Goal: Information Seeking & Learning: Understand process/instructions

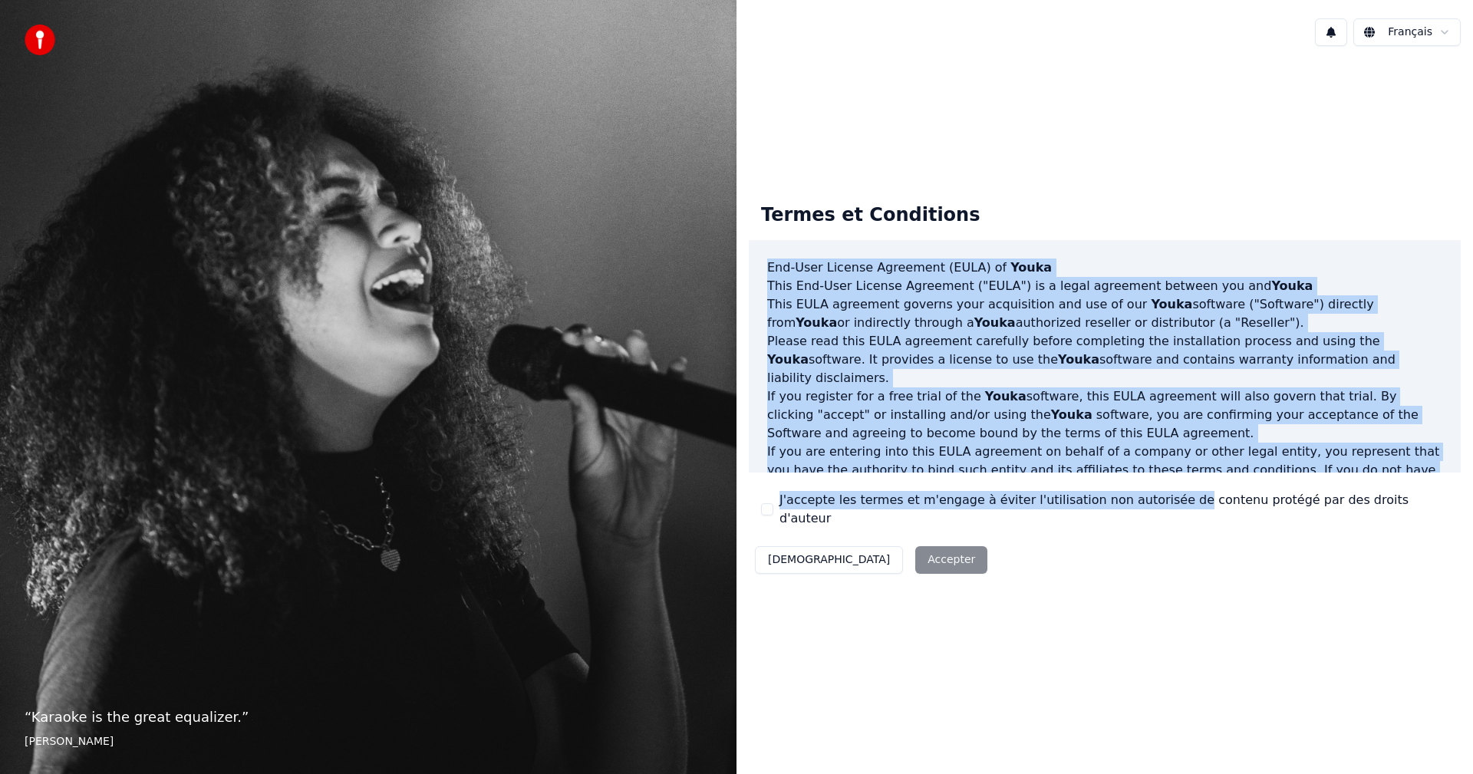
scroll to position [615, 0]
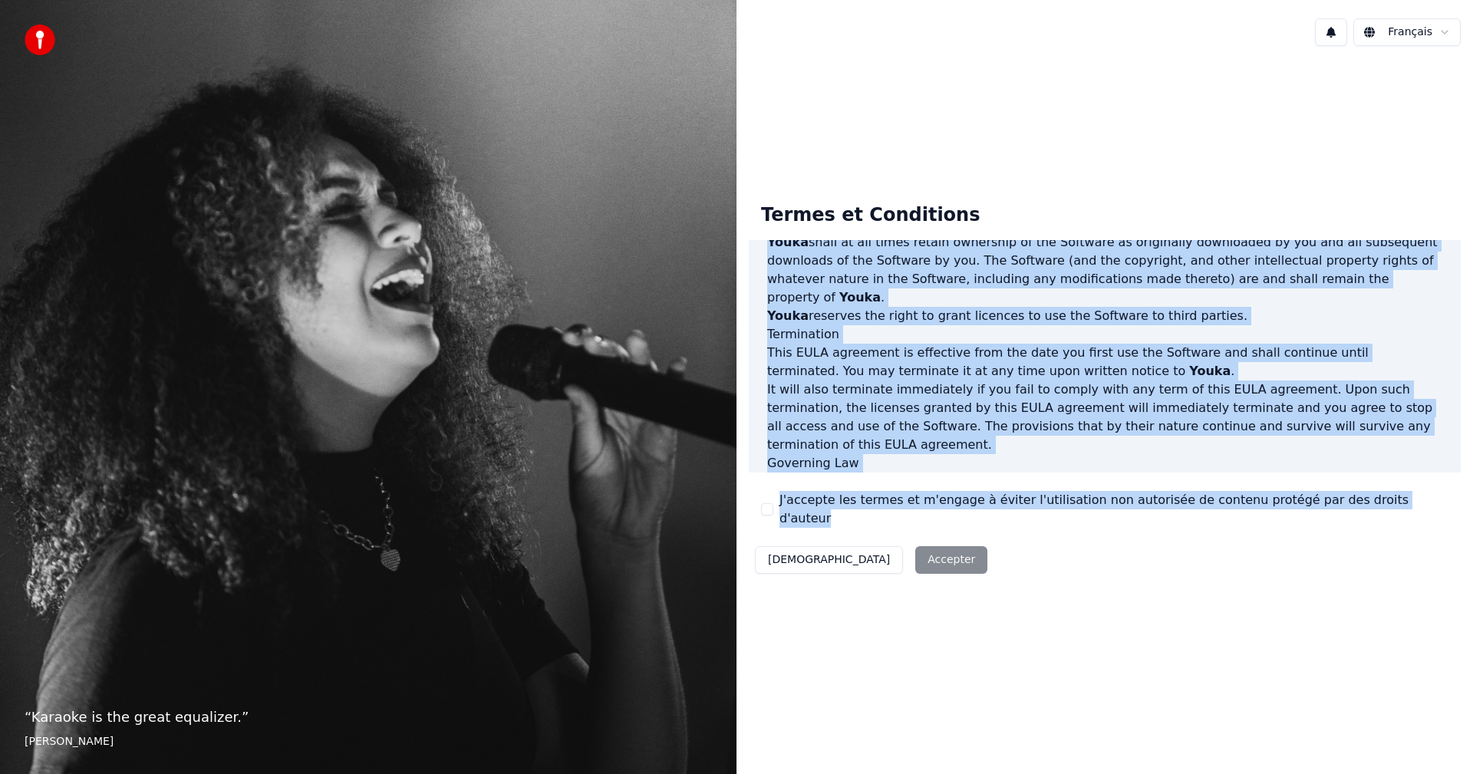
drag, startPoint x: 765, startPoint y: 274, endPoint x: 1413, endPoint y: 537, distance: 699.2
click at [1413, 537] on div "Termes et Conditions End-User License Agreement ([PERSON_NAME]) of Youka This E…" at bounding box center [1105, 385] width 712 height 389
click at [982, 381] on p "It will also terminate immediately if you fail to comply with any term of this …" at bounding box center [1104, 418] width 675 height 74
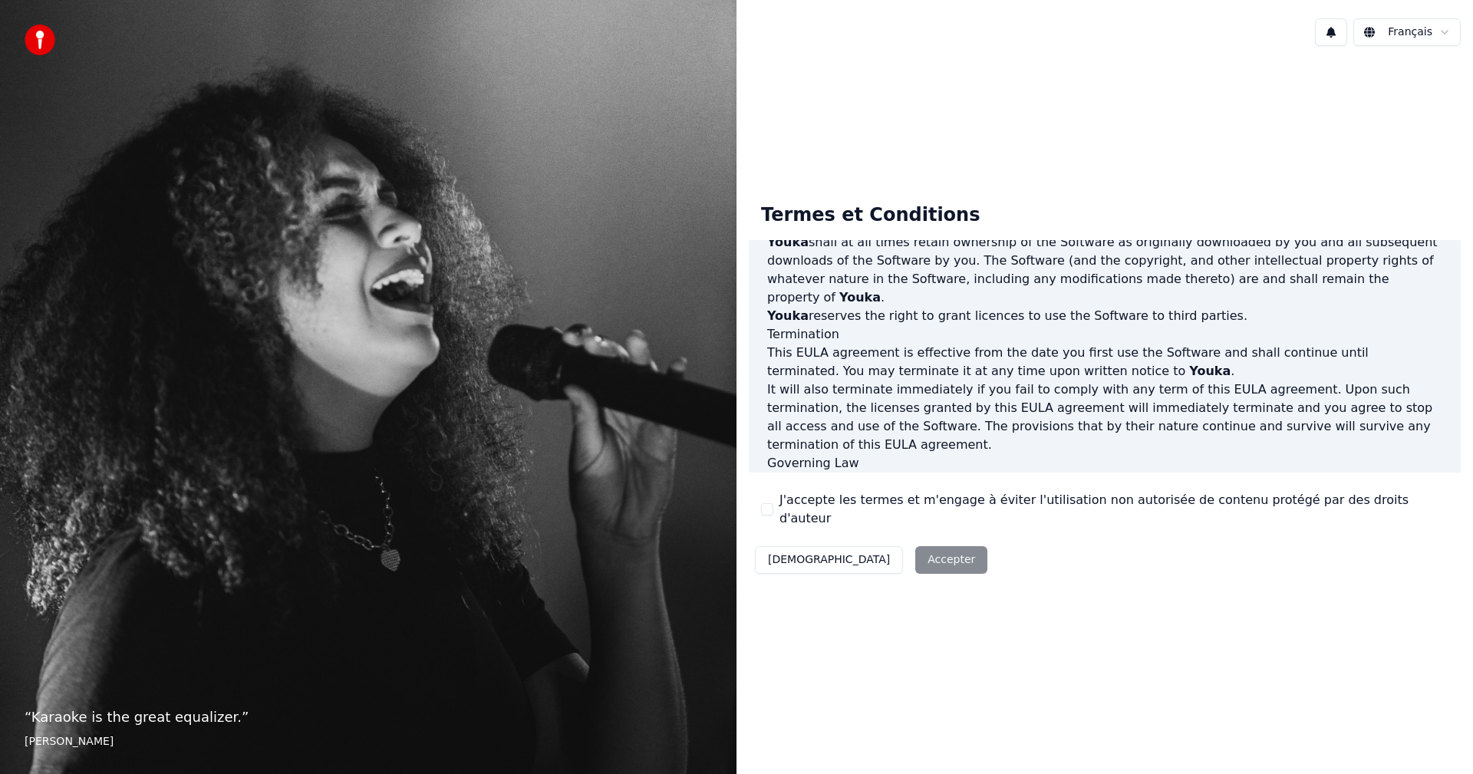
click at [967, 381] on p "It will also terminate immediately if you fail to comply with any term of this …" at bounding box center [1104, 418] width 675 height 74
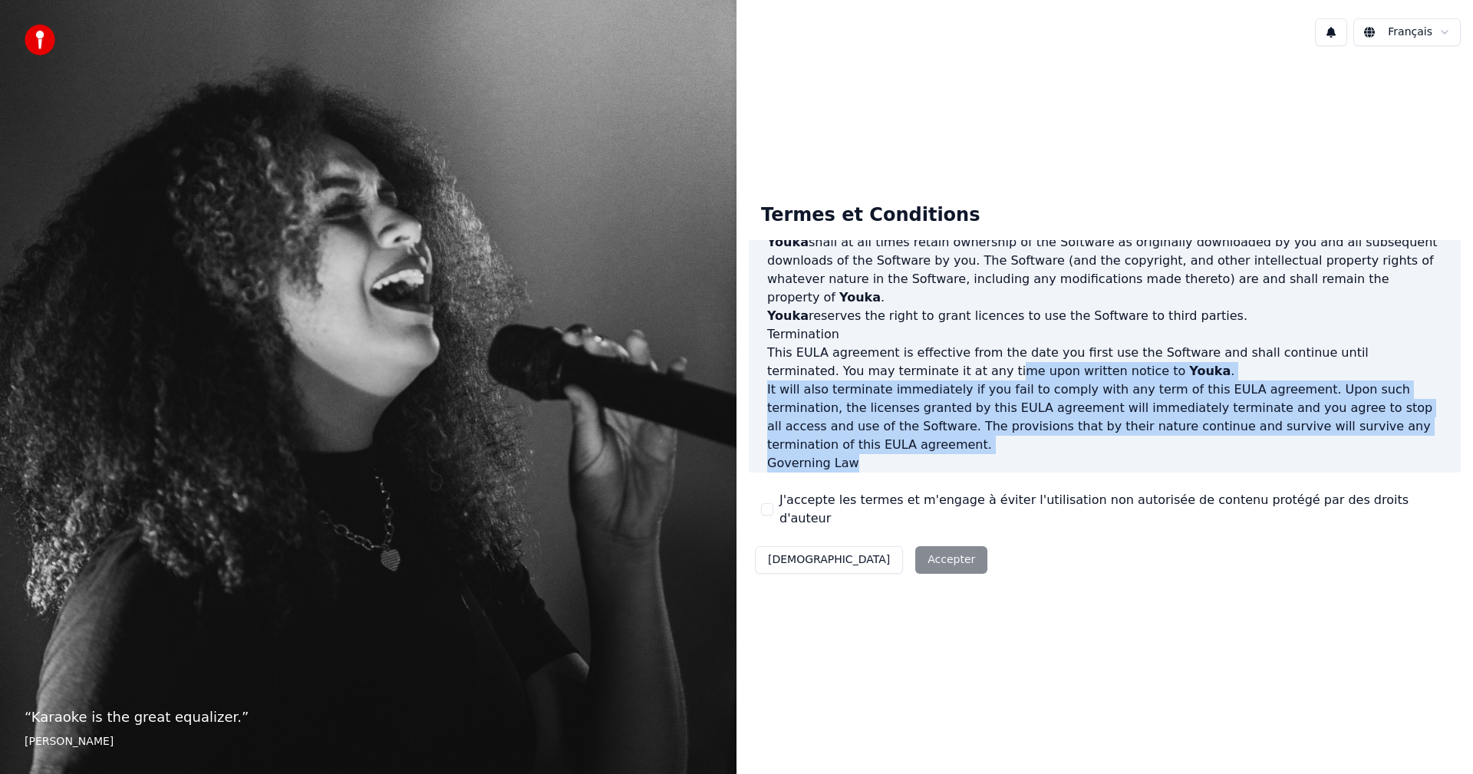
drag, startPoint x: 861, startPoint y: 345, endPoint x: 979, endPoint y: 414, distance: 137.3
click at [979, 411] on div "End-User License Agreement ([PERSON_NAME]) of Youka This End-User License Agree…" at bounding box center [1105, 356] width 712 height 233
click at [979, 454] on h3 "Governing Law" at bounding box center [1104, 463] width 675 height 18
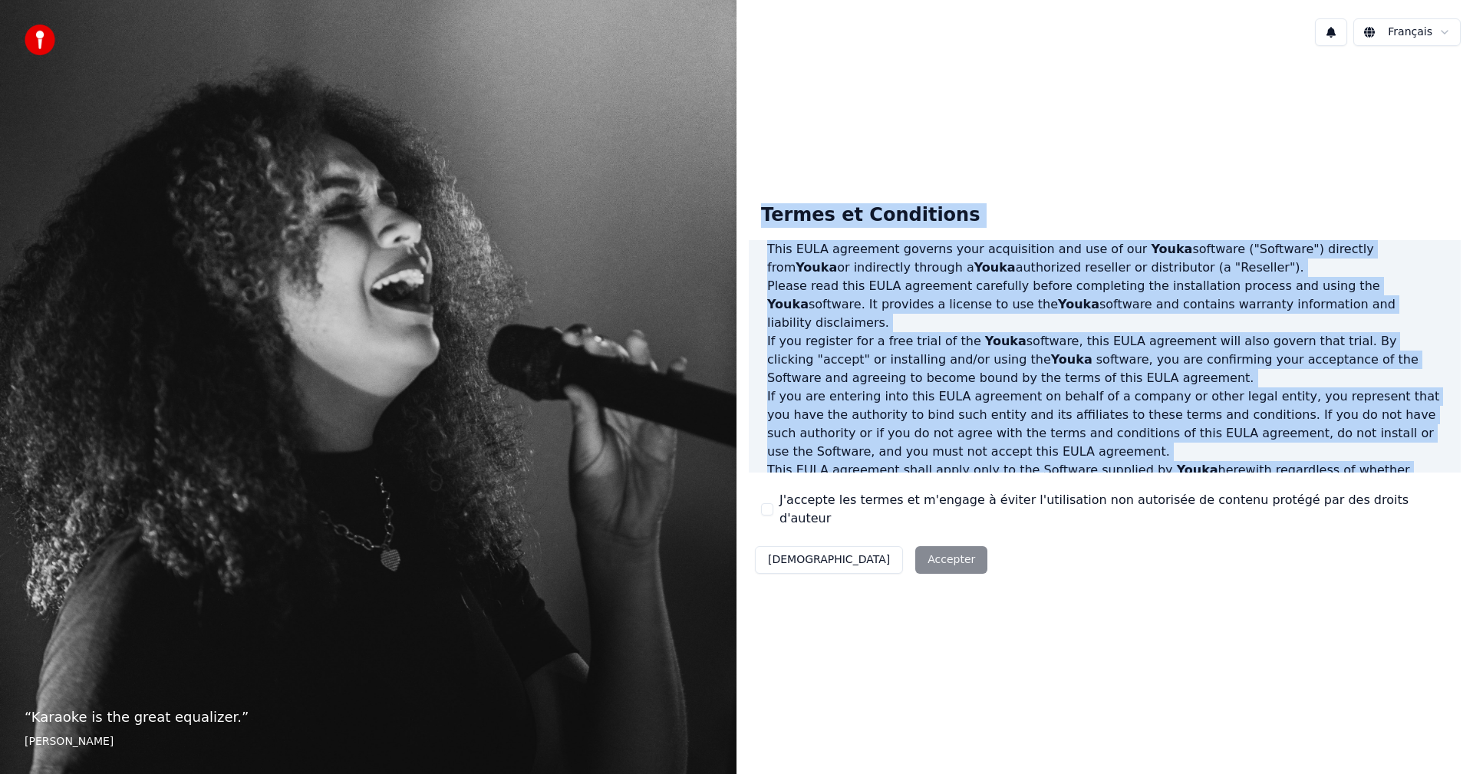
scroll to position [0, 0]
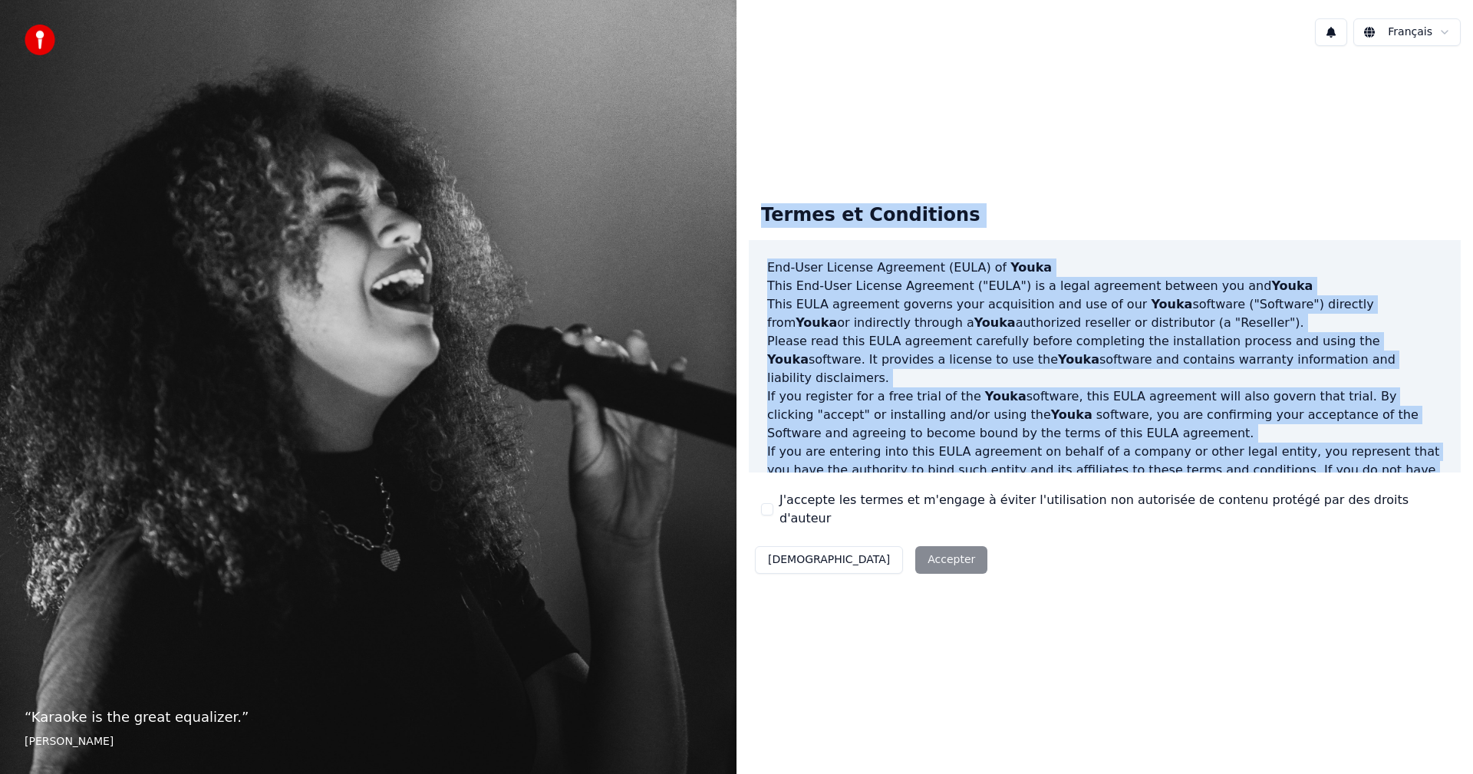
drag, startPoint x: 1088, startPoint y: 469, endPoint x: 741, endPoint y: 203, distance: 436.8
click at [743, 196] on div "Termes et Conditions End-User License Agreement ([PERSON_NAME]) of Youka This E…" at bounding box center [1105, 386] width 737 height 414
drag, startPoint x: 835, startPoint y: 310, endPoint x: 863, endPoint y: 322, distance: 30.9
click at [1235, 332] on p "This [PERSON_NAME] agreement governs your acquisition and use of our Youka soft…" at bounding box center [1104, 313] width 675 height 37
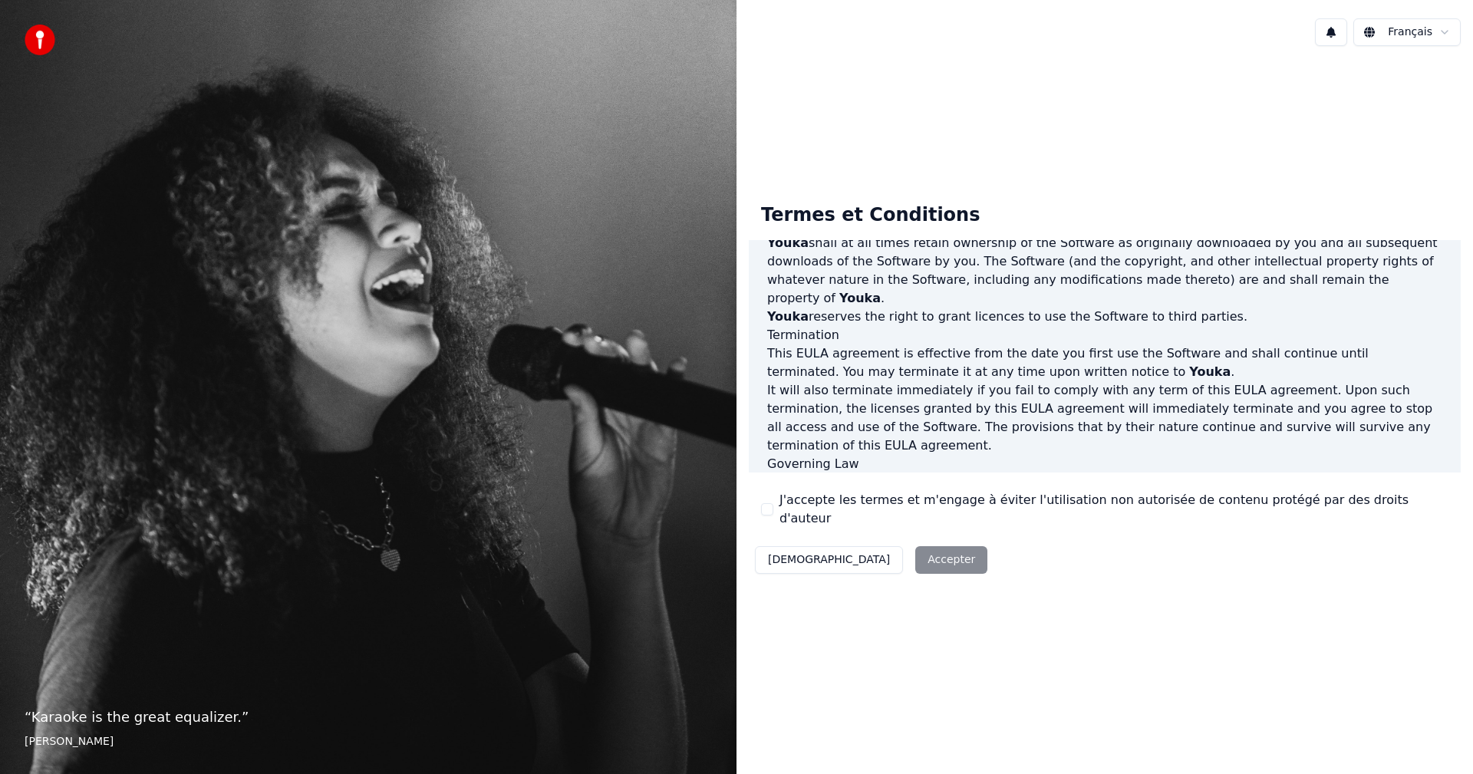
scroll to position [615, 0]
drag, startPoint x: 40, startPoint y: 43, endPoint x: 58, endPoint y: 53, distance: 20.3
click at [41, 43] on img at bounding box center [40, 40] width 31 height 31
click at [1406, 38] on html "“ Karaoke is the great equalizer. ” [PERSON_NAME] Français Termes et Conditions…" at bounding box center [736, 387] width 1473 height 774
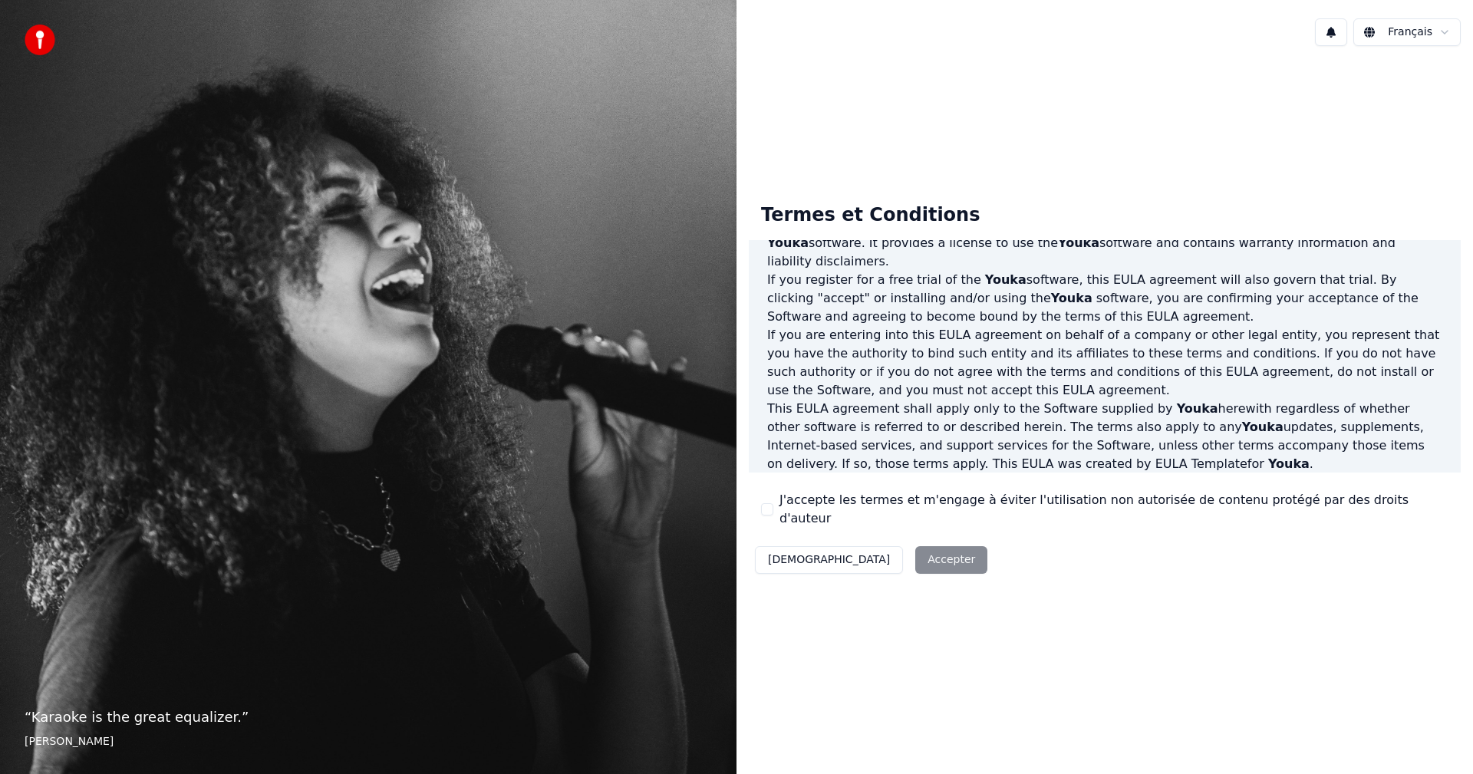
scroll to position [0, 0]
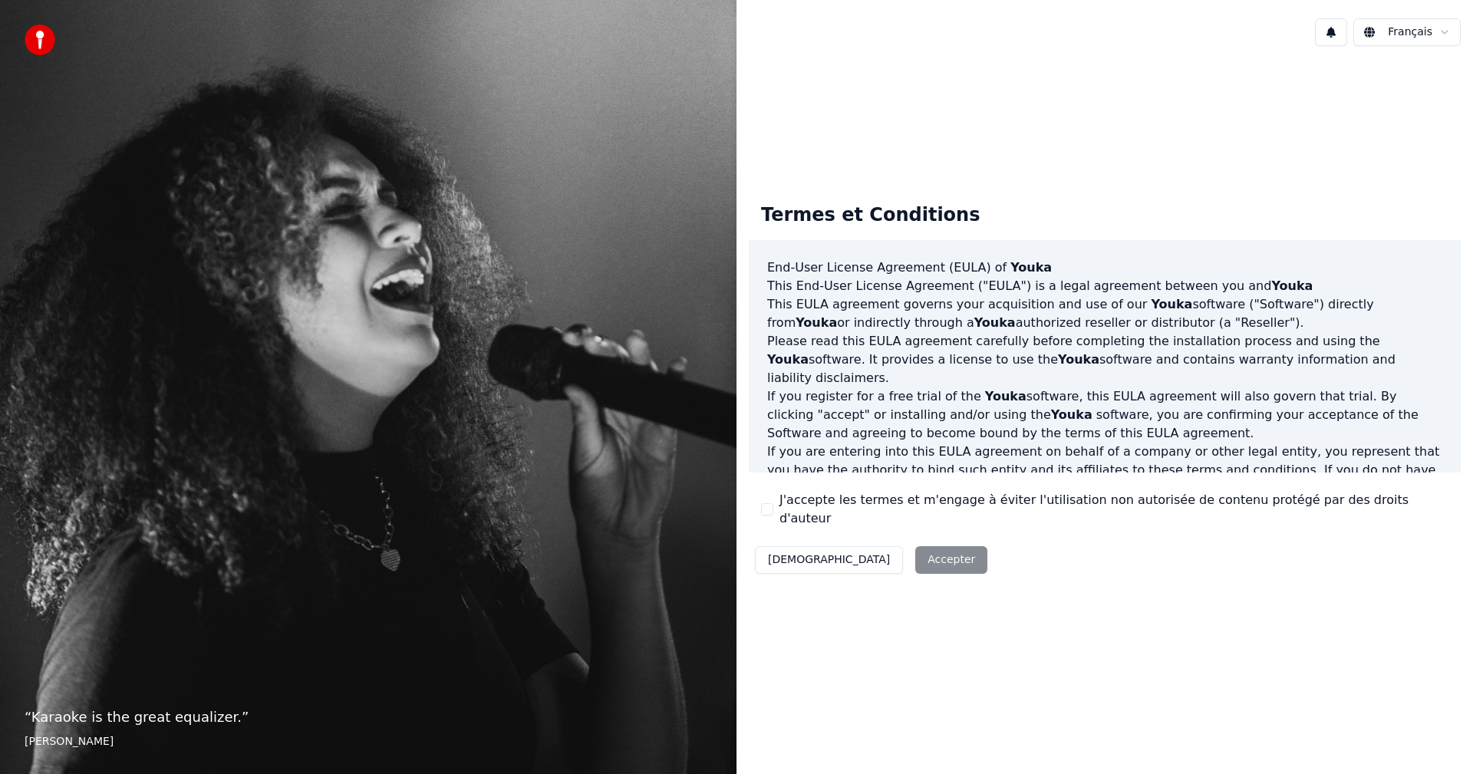
click at [787, 553] on button "[DEMOGRAPHIC_DATA]" at bounding box center [829, 560] width 148 height 28
